Goal: Information Seeking & Learning: Learn about a topic

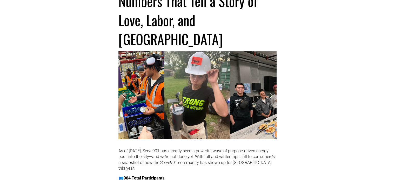
scroll to position [130, 0]
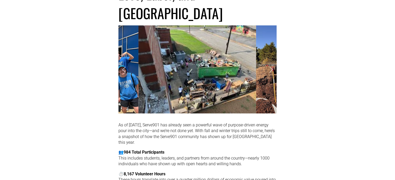
click at [125, 62] on link "Previous Slide" at bounding box center [123, 70] width 11 height 16
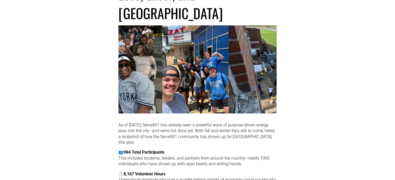
click at [125, 62] on link "Previous Slide" at bounding box center [123, 70] width 11 height 16
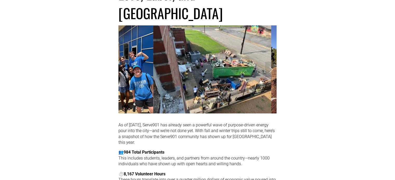
click at [122, 62] on link "Previous Slide" at bounding box center [123, 70] width 11 height 16
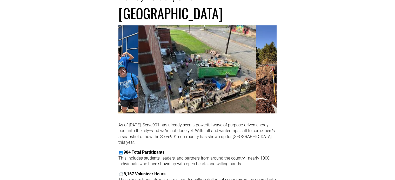
click at [122, 62] on link "Previous Slide" at bounding box center [123, 70] width 11 height 16
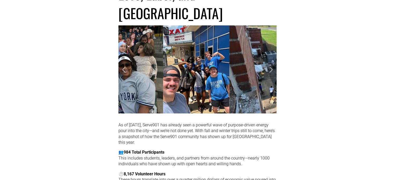
click at [122, 62] on link "Previous Slide" at bounding box center [123, 70] width 11 height 16
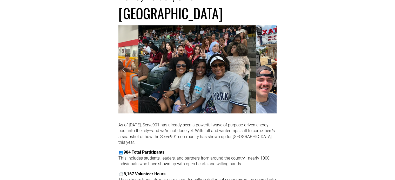
click at [122, 62] on link "Previous Slide" at bounding box center [123, 70] width 11 height 16
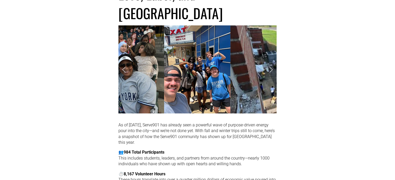
click at [122, 62] on link "Previous Slide" at bounding box center [123, 70] width 11 height 16
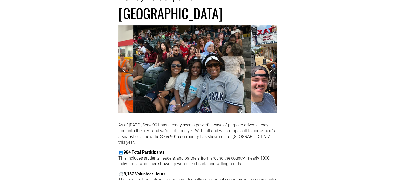
click at [123, 62] on link "Previous Slide" at bounding box center [123, 70] width 11 height 16
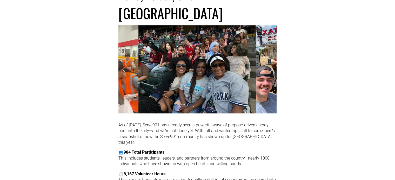
click at [123, 62] on link "Previous Slide" at bounding box center [123, 70] width 11 height 16
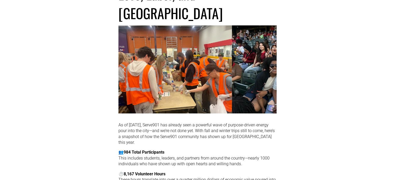
click at [178, 46] on img at bounding box center [174, 69] width 113 height 88
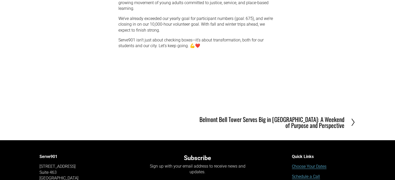
scroll to position [467, 0]
